Goal: Find specific page/section: Find specific page/section

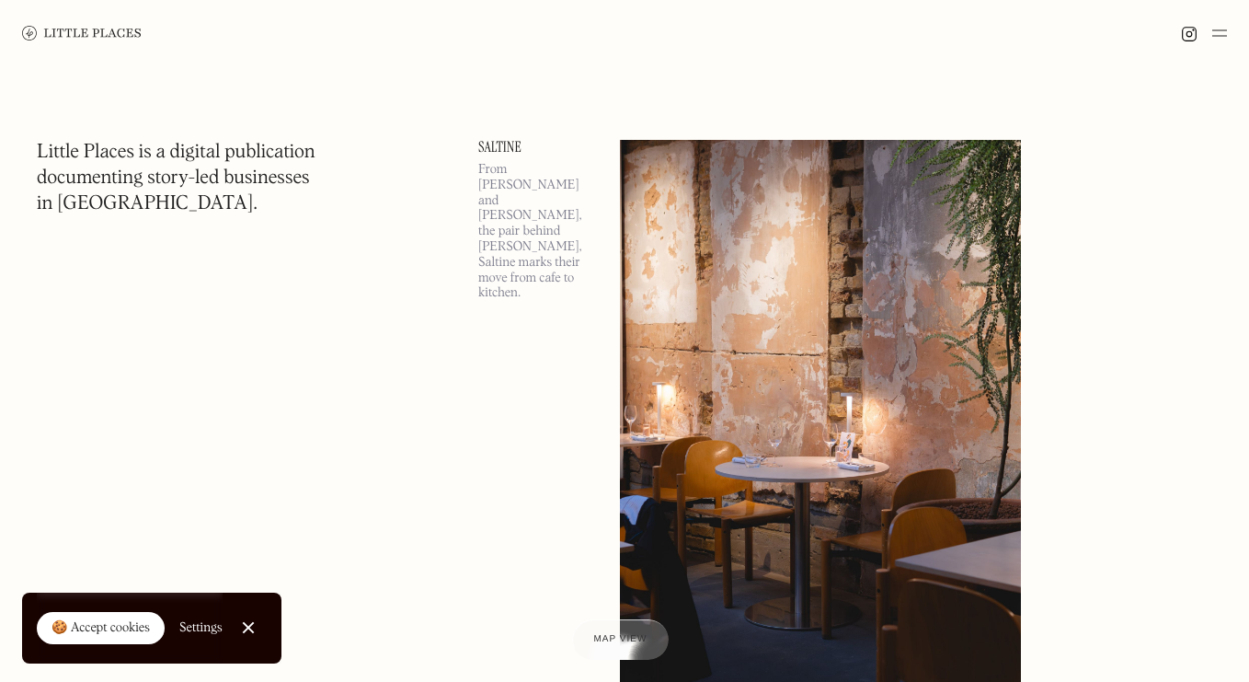
scroll to position [45, 0]
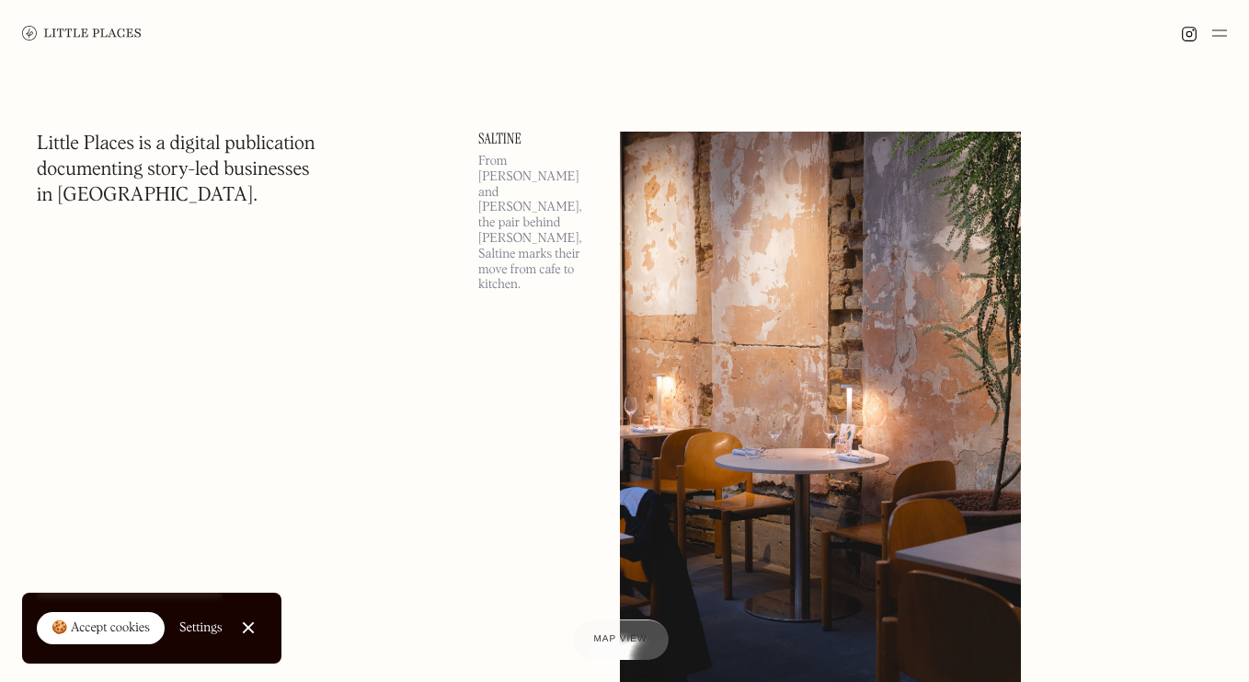
click at [124, 631] on div "🍪 Accept cookies" at bounding box center [101, 628] width 98 height 18
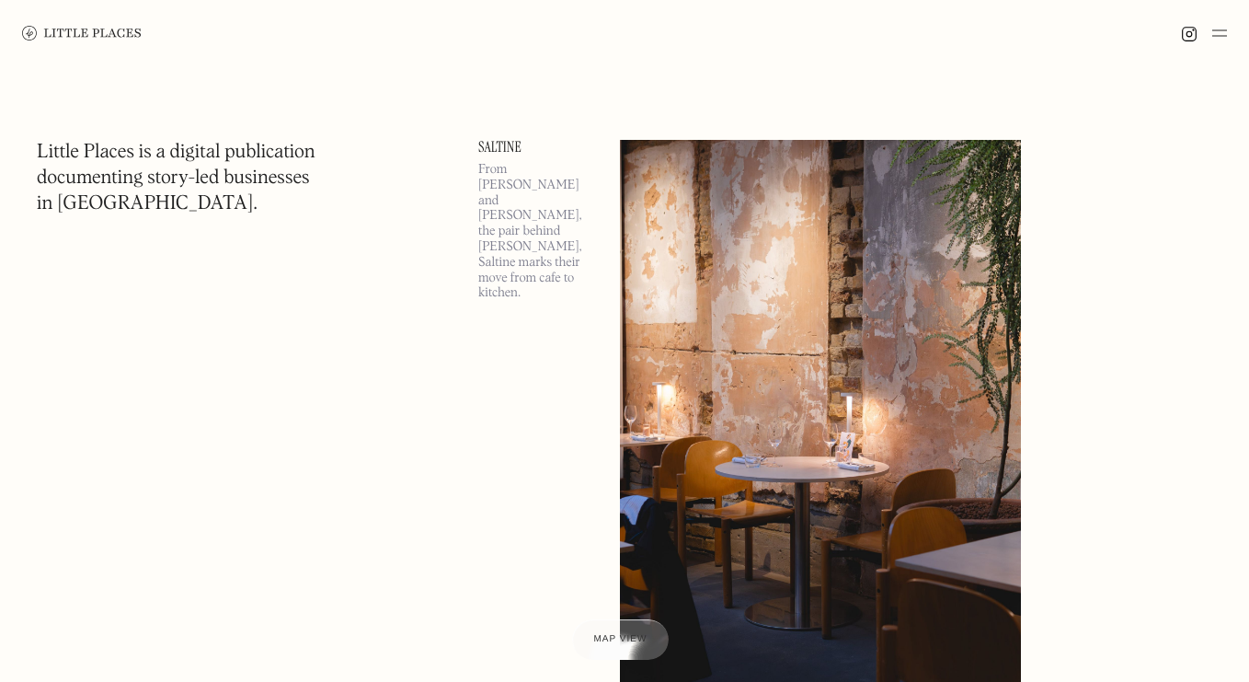
scroll to position [12, 0]
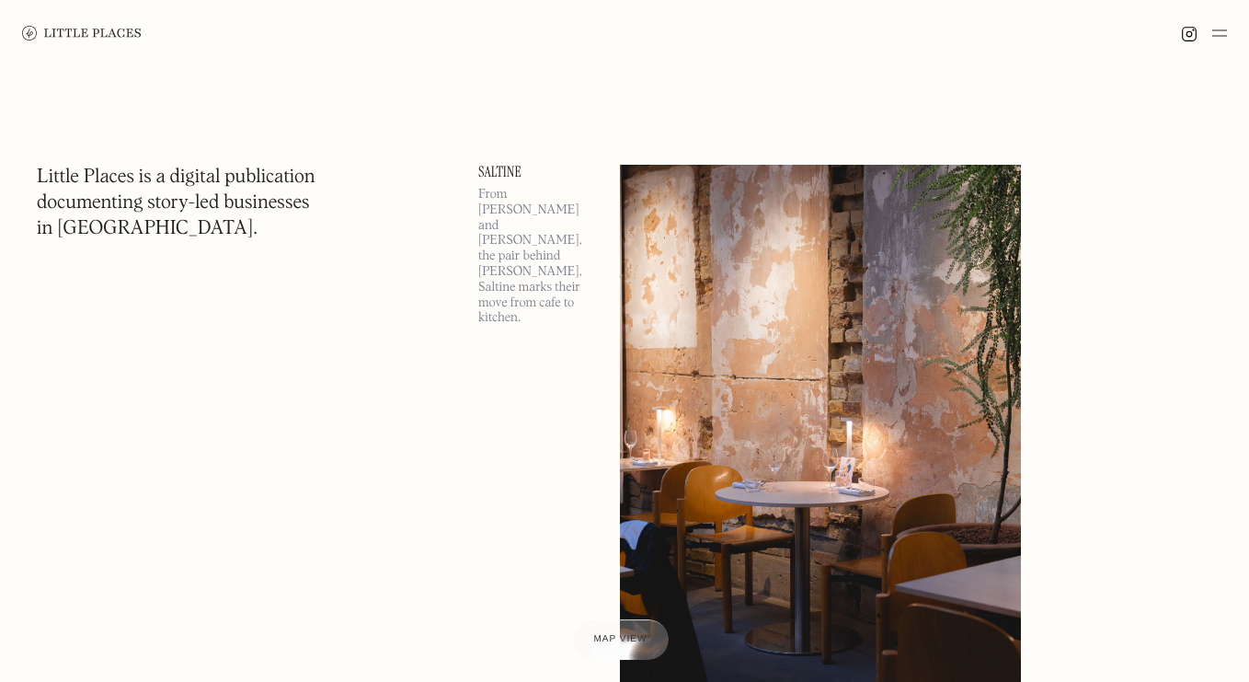
click at [1225, 39] on img at bounding box center [1220, 33] width 15 height 22
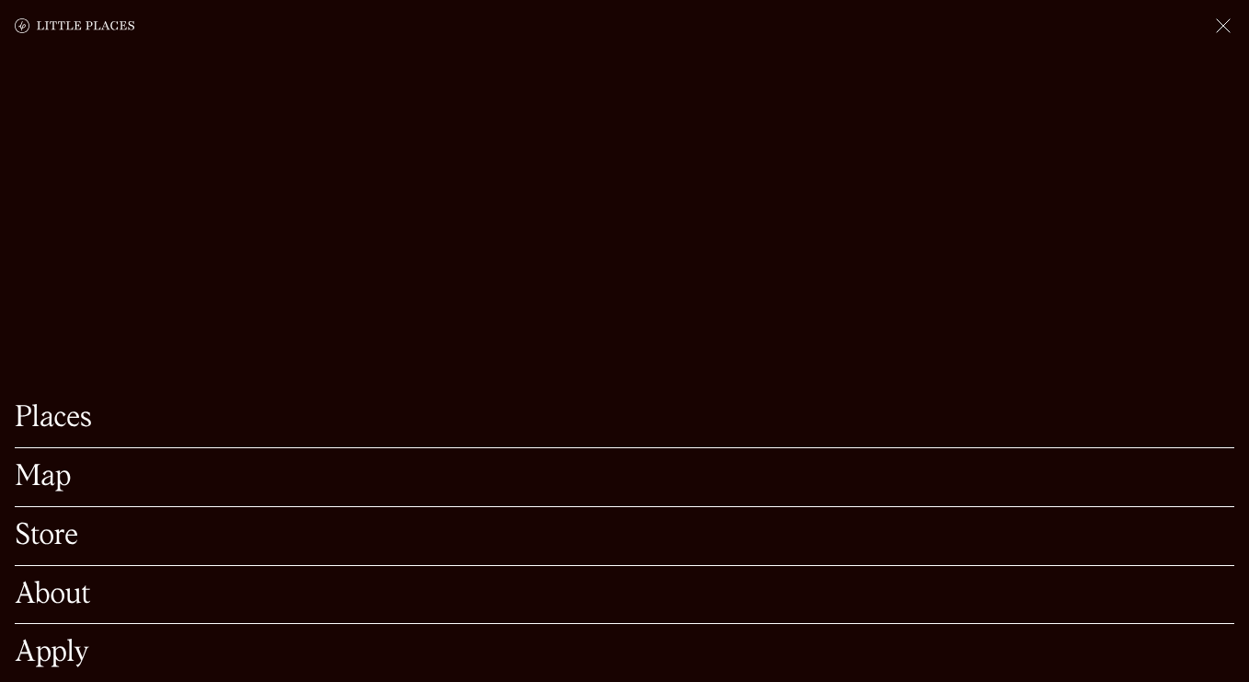
click at [98, 414] on link "Places" at bounding box center [625, 418] width 1220 height 29
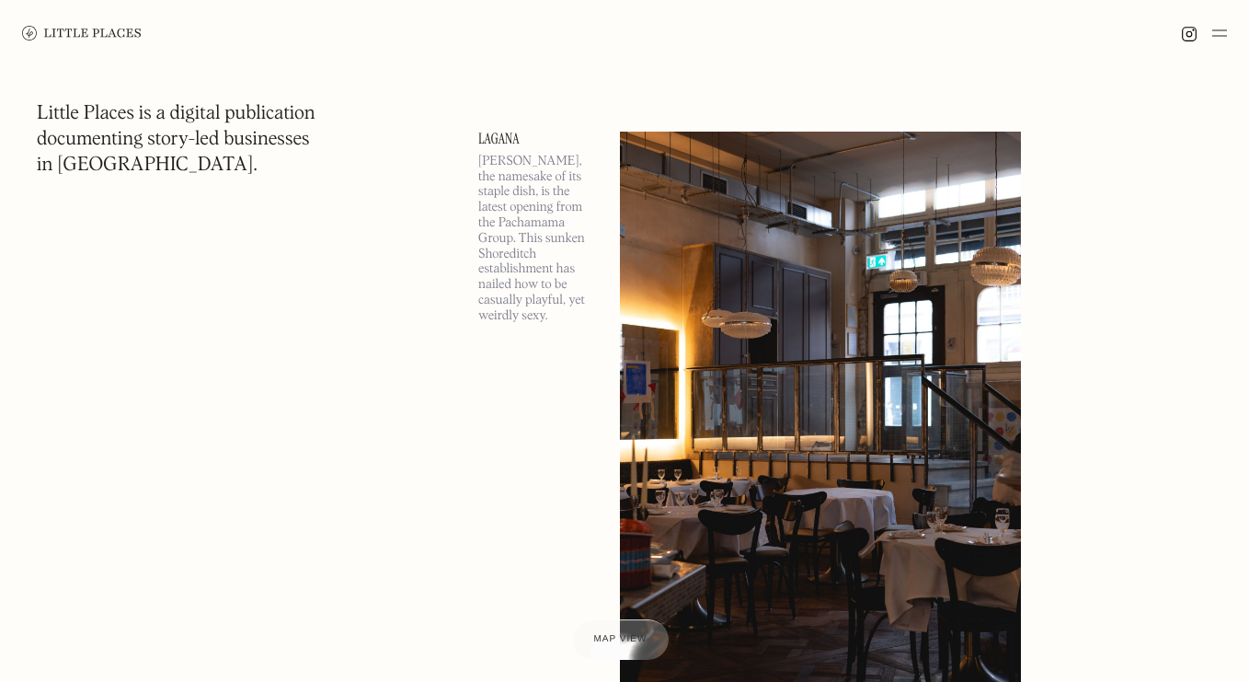
scroll to position [713, 0]
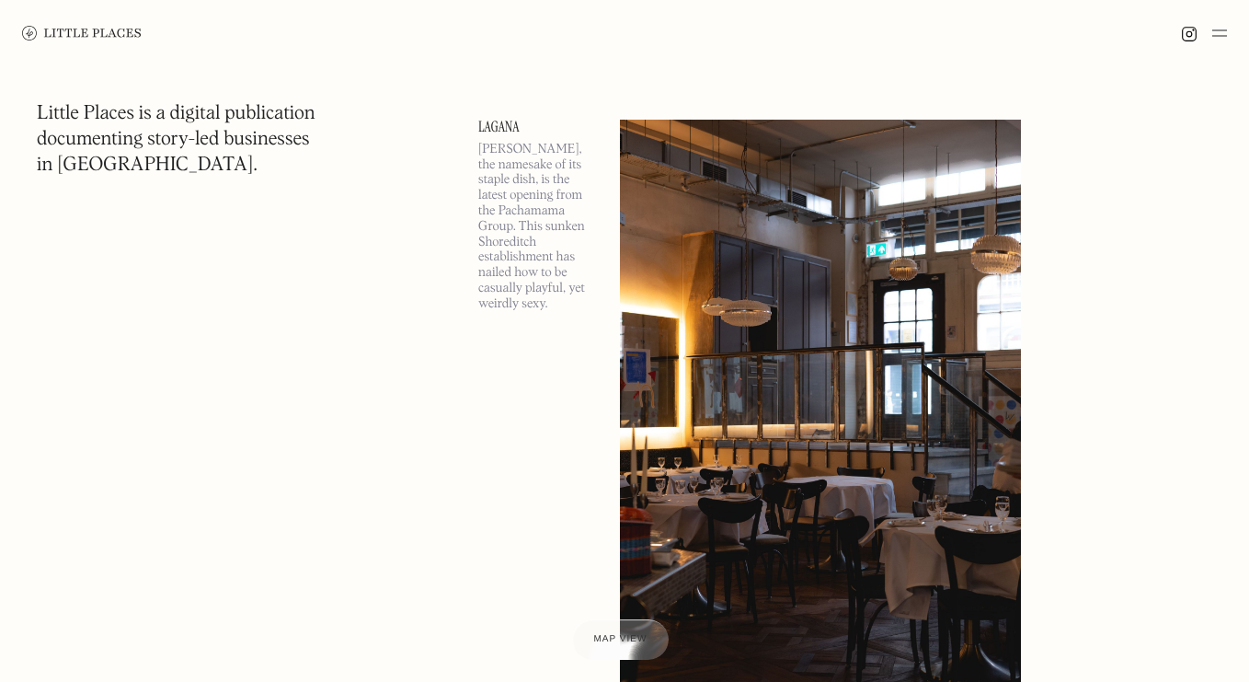
click at [1224, 20] on div at bounding box center [624, 33] width 1249 height 66
click at [1218, 34] on img at bounding box center [1220, 33] width 15 height 22
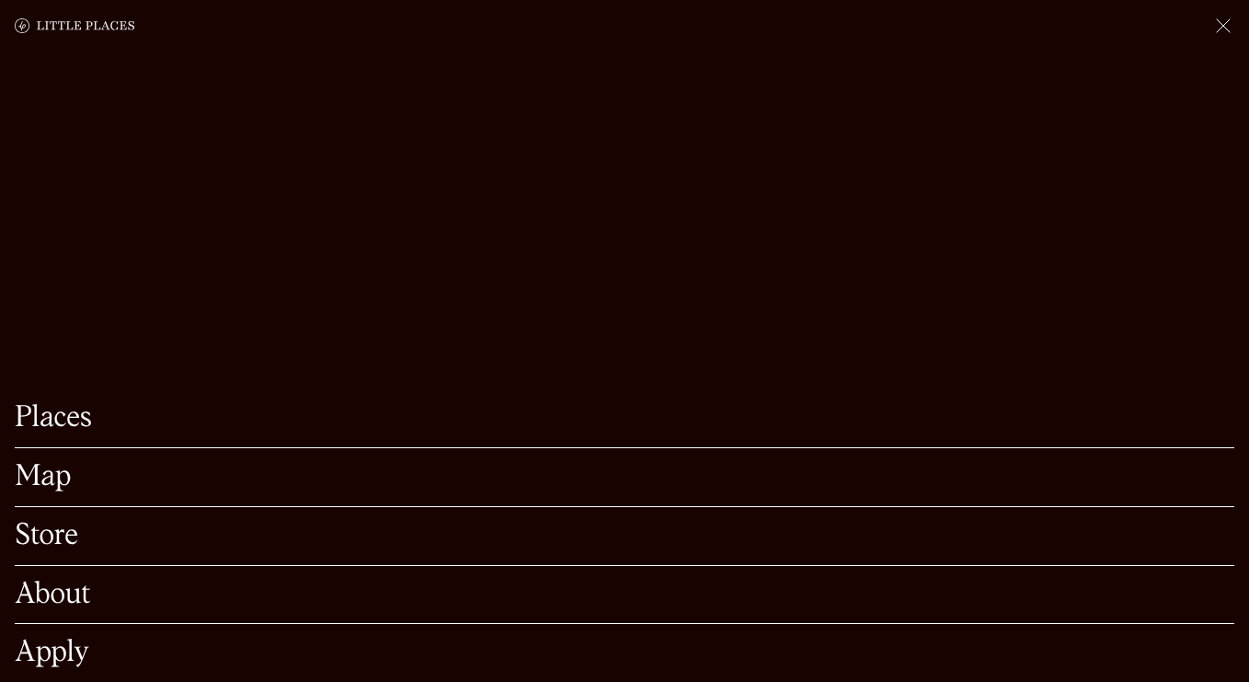
click at [63, 415] on link "Places" at bounding box center [625, 418] width 1220 height 29
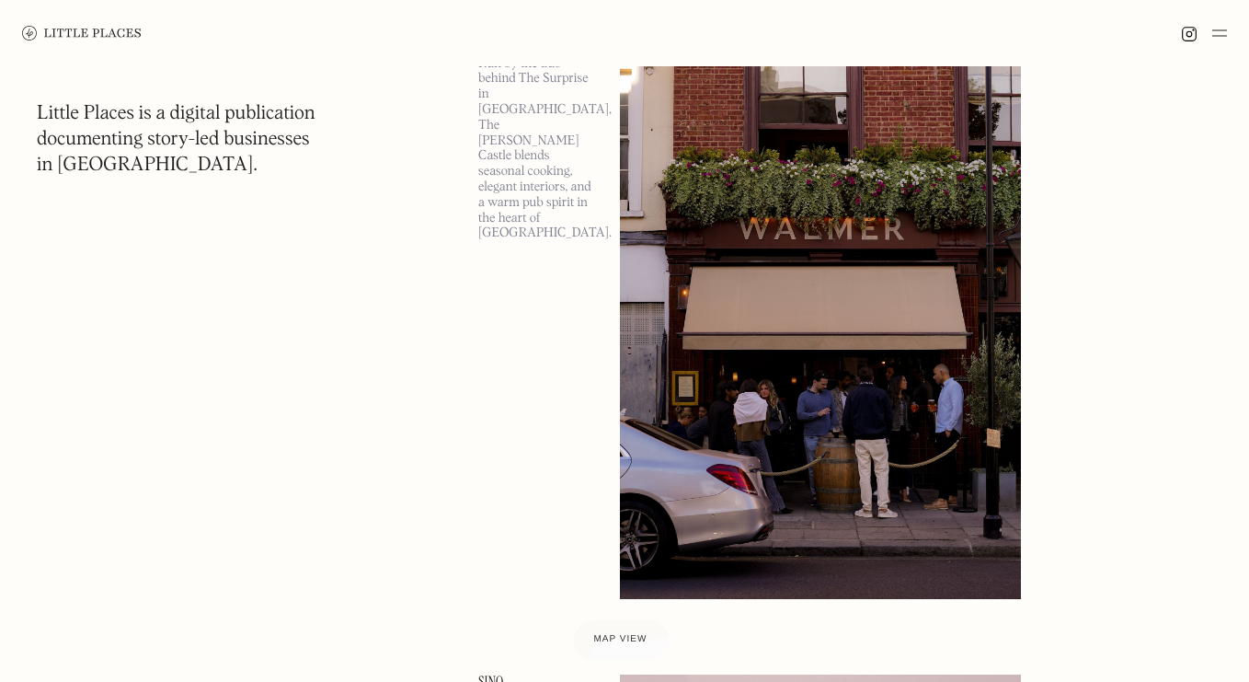
scroll to position [4842, 0]
